Goal: Task Accomplishment & Management: Use online tool/utility

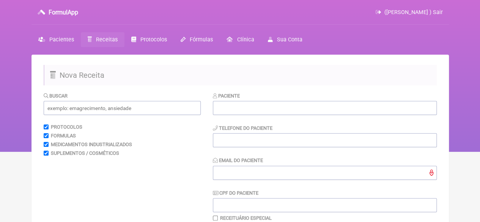
click at [99, 40] on span "Receitas" at bounding box center [107, 39] width 22 height 6
click at [59, 40] on span "Pacientes" at bounding box center [61, 39] width 25 height 6
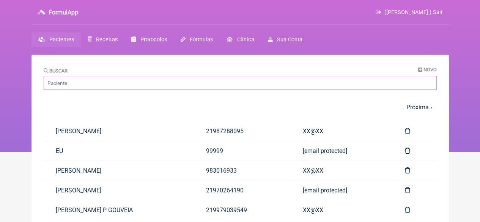
click at [78, 86] on input "Buscar" at bounding box center [240, 83] width 393 height 14
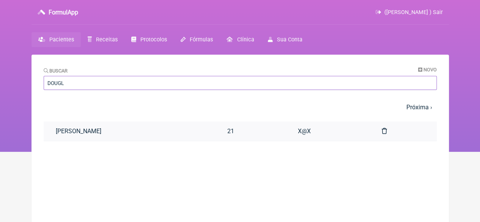
type input "DOUGL"
click at [111, 129] on link "[PERSON_NAME]" at bounding box center [129, 130] width 171 height 19
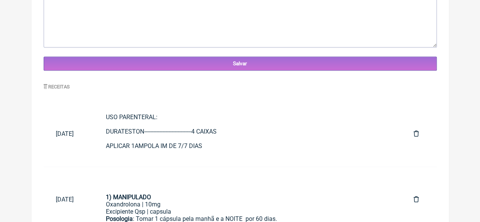
scroll to position [309, 0]
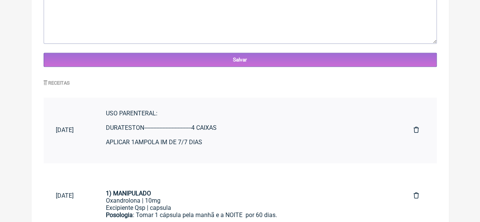
click at [197, 141] on div "USO PARENTERAL: DURATESTON-------------------------------4 CAIXAS APLICAR 1AMPO…" at bounding box center [247, 153] width 283 height 86
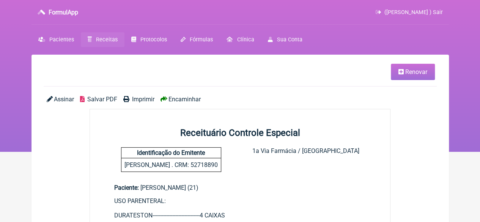
click at [417, 73] on span "Renovar" at bounding box center [416, 71] width 22 height 7
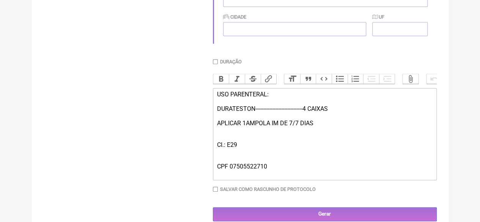
scroll to position [293, 0]
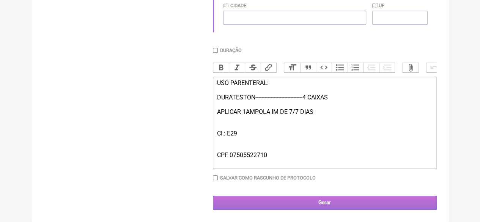
click at [258, 202] on input "Gerar" at bounding box center [325, 203] width 224 height 14
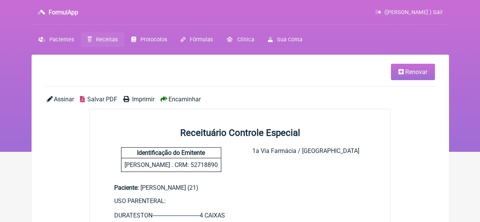
click at [141, 100] on span "Imprimir" at bounding box center [143, 99] width 22 height 7
click at [100, 38] on span "Receitas" at bounding box center [107, 39] width 22 height 6
